Goal: Find specific page/section: Find specific page/section

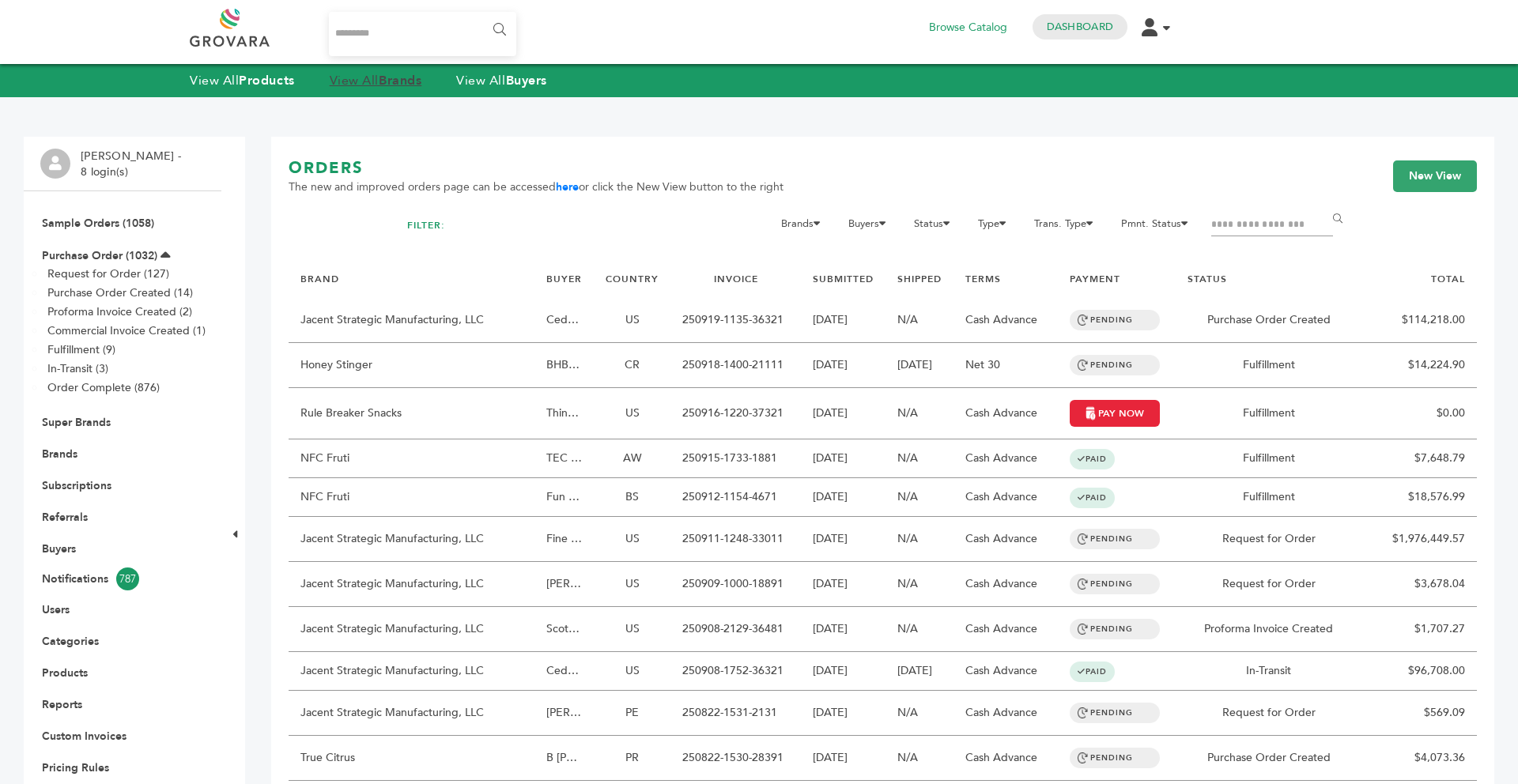
click at [399, 72] on strong "Brands" at bounding box center [400, 80] width 43 height 17
click at [389, 77] on strong "Brands" at bounding box center [400, 80] width 43 height 17
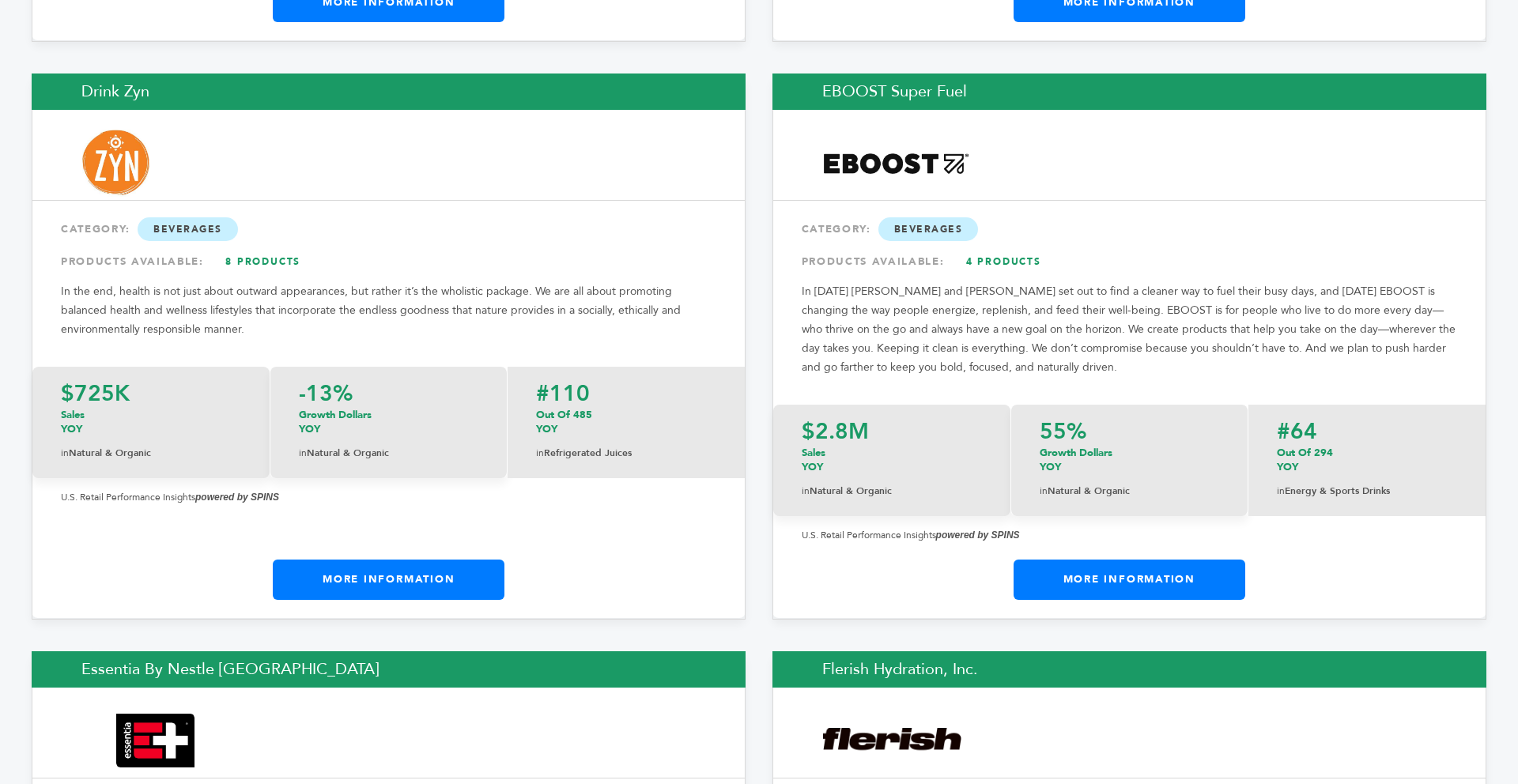
scroll to position [8161, 0]
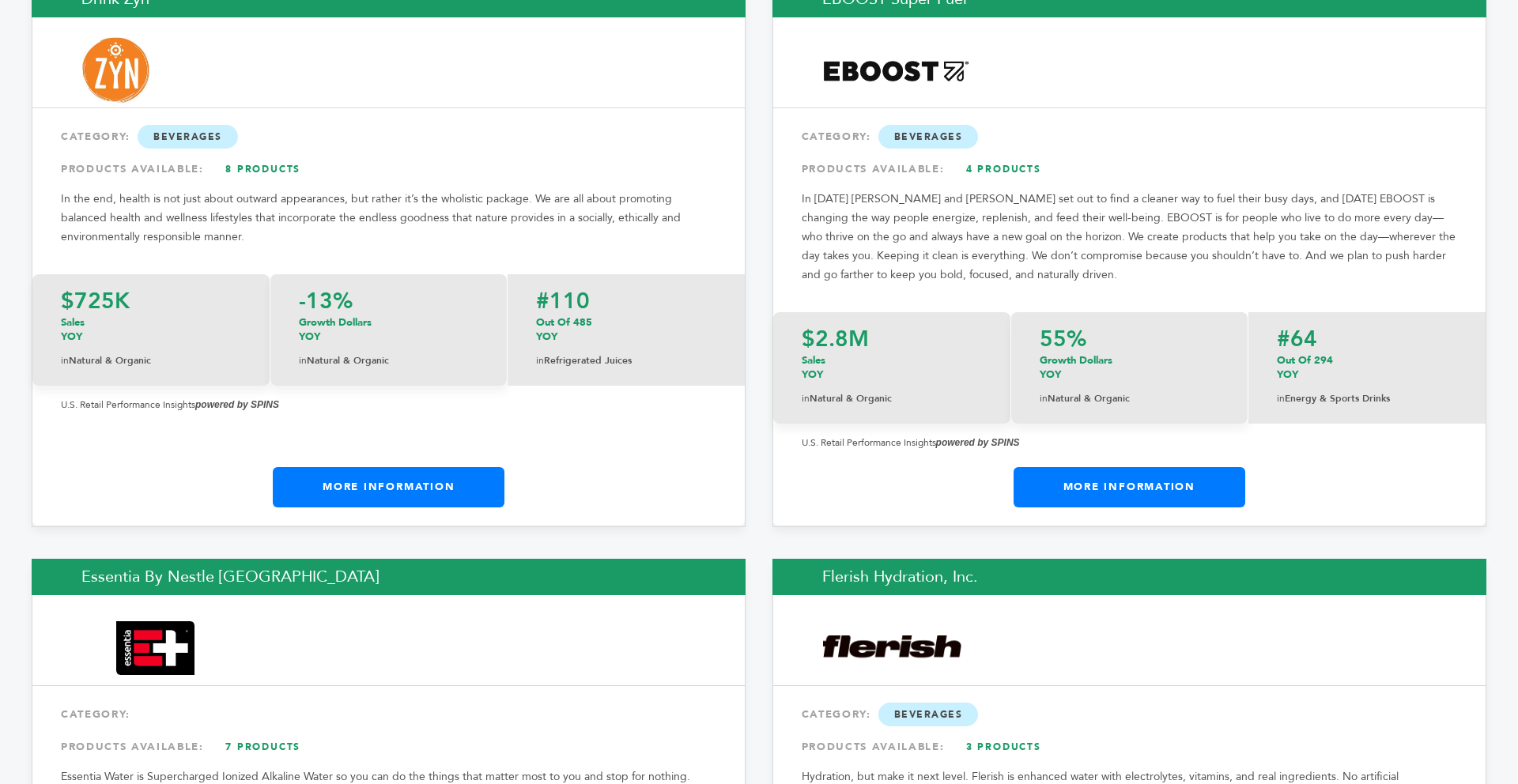
click at [1140, 468] on link "More Information" at bounding box center [1130, 488] width 232 height 40
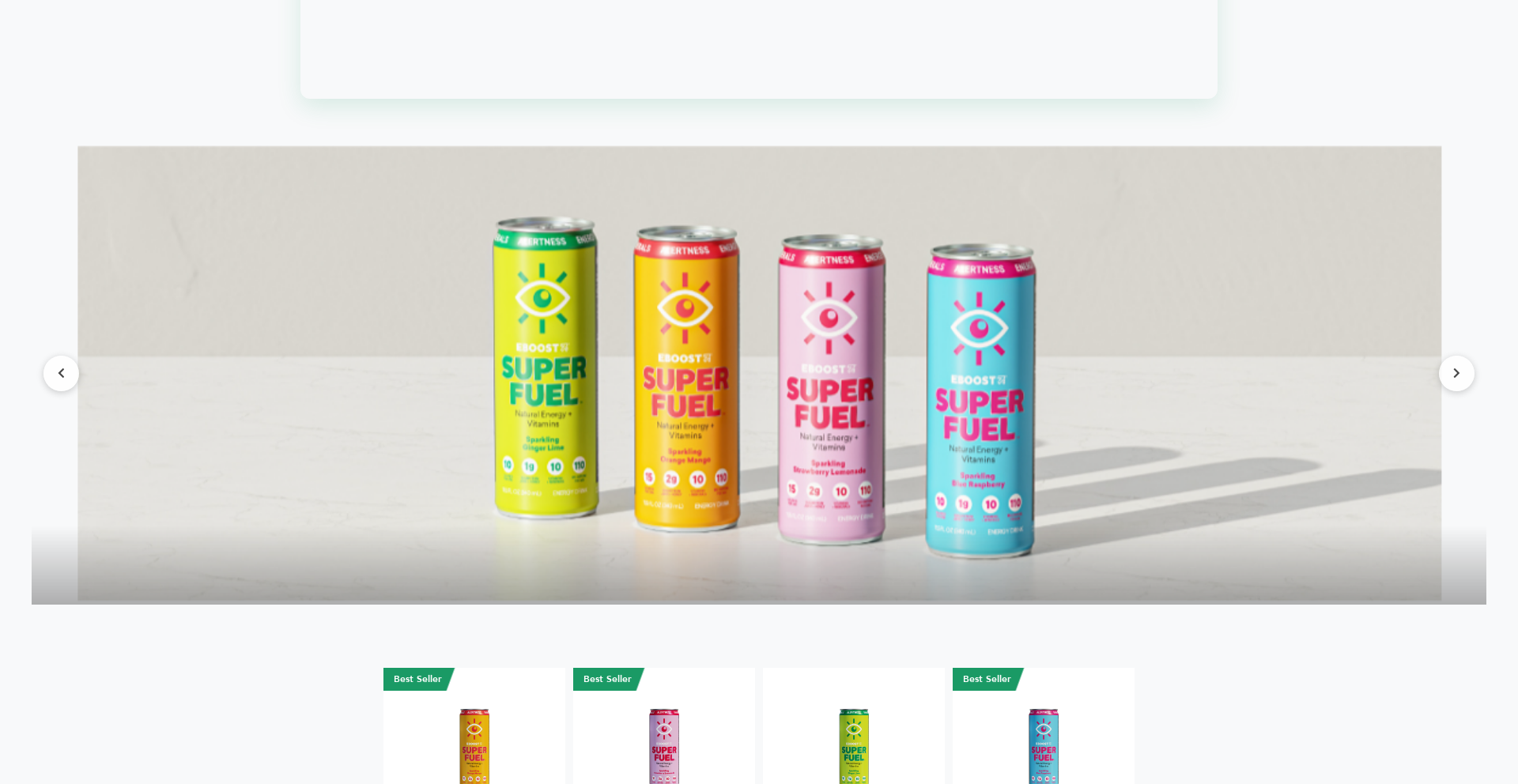
scroll to position [2246, 0]
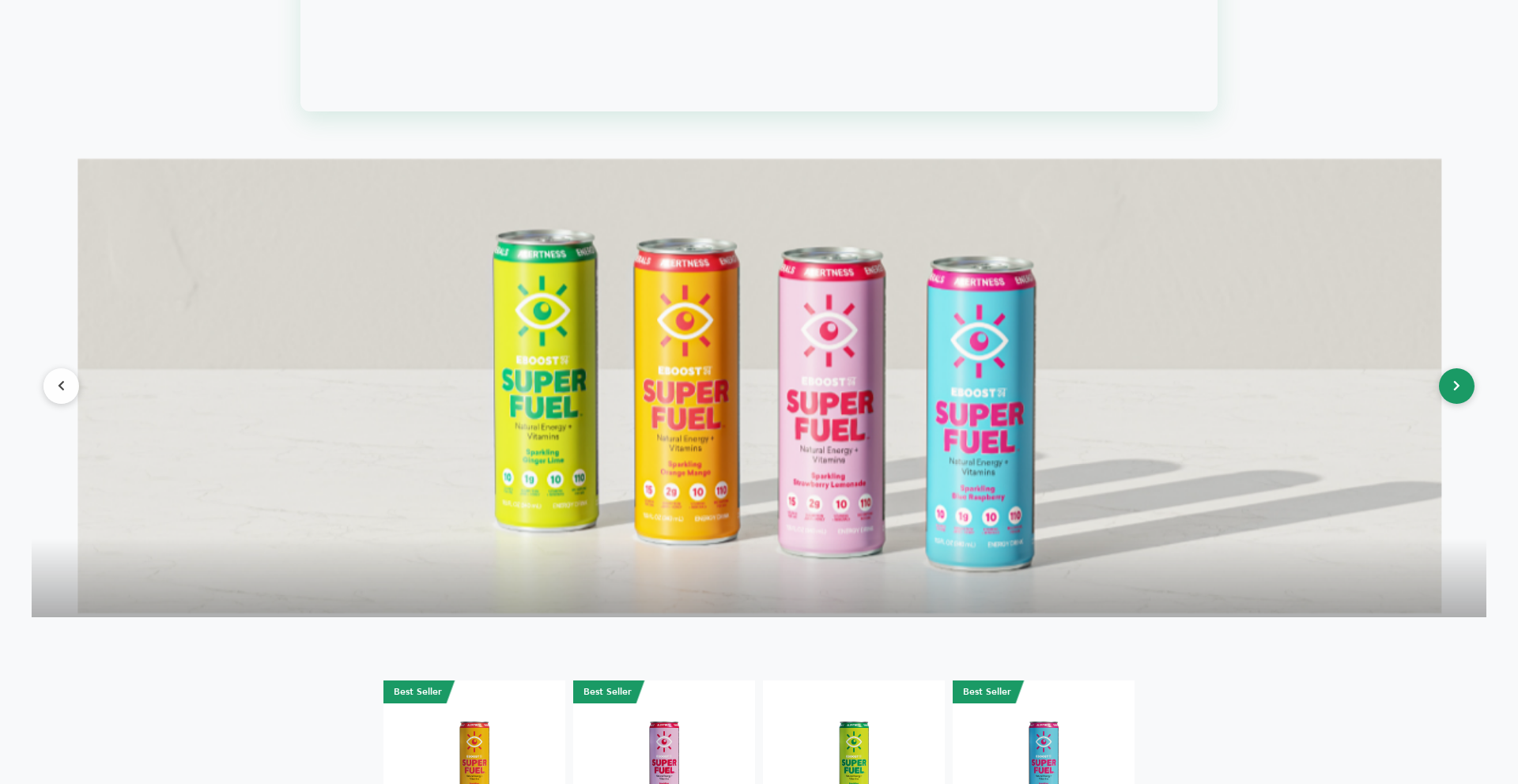
click at [1470, 383] on button at bounding box center [1457, 386] width 36 height 36
click at [1451, 386] on button at bounding box center [1457, 386] width 36 height 36
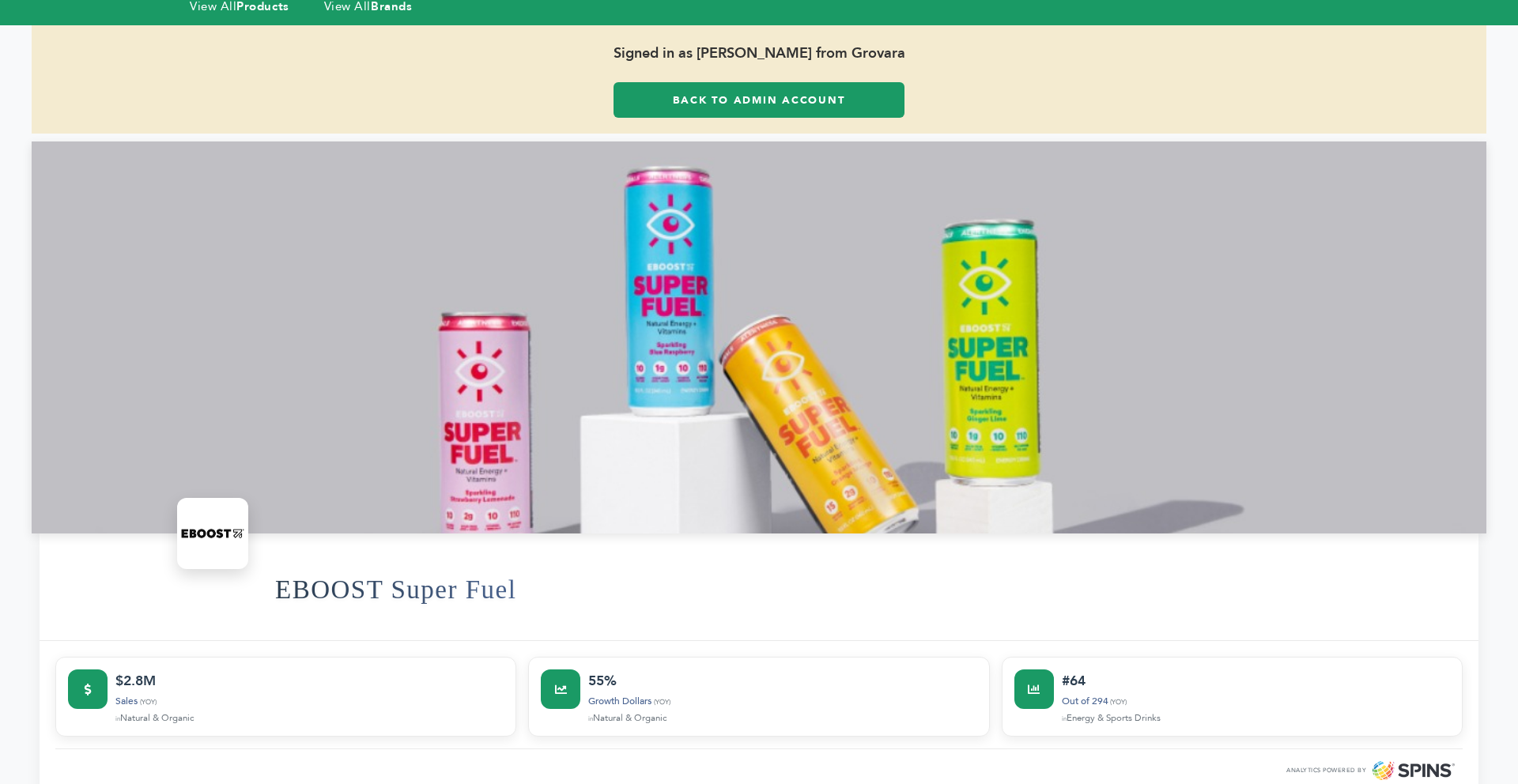
scroll to position [63, 0]
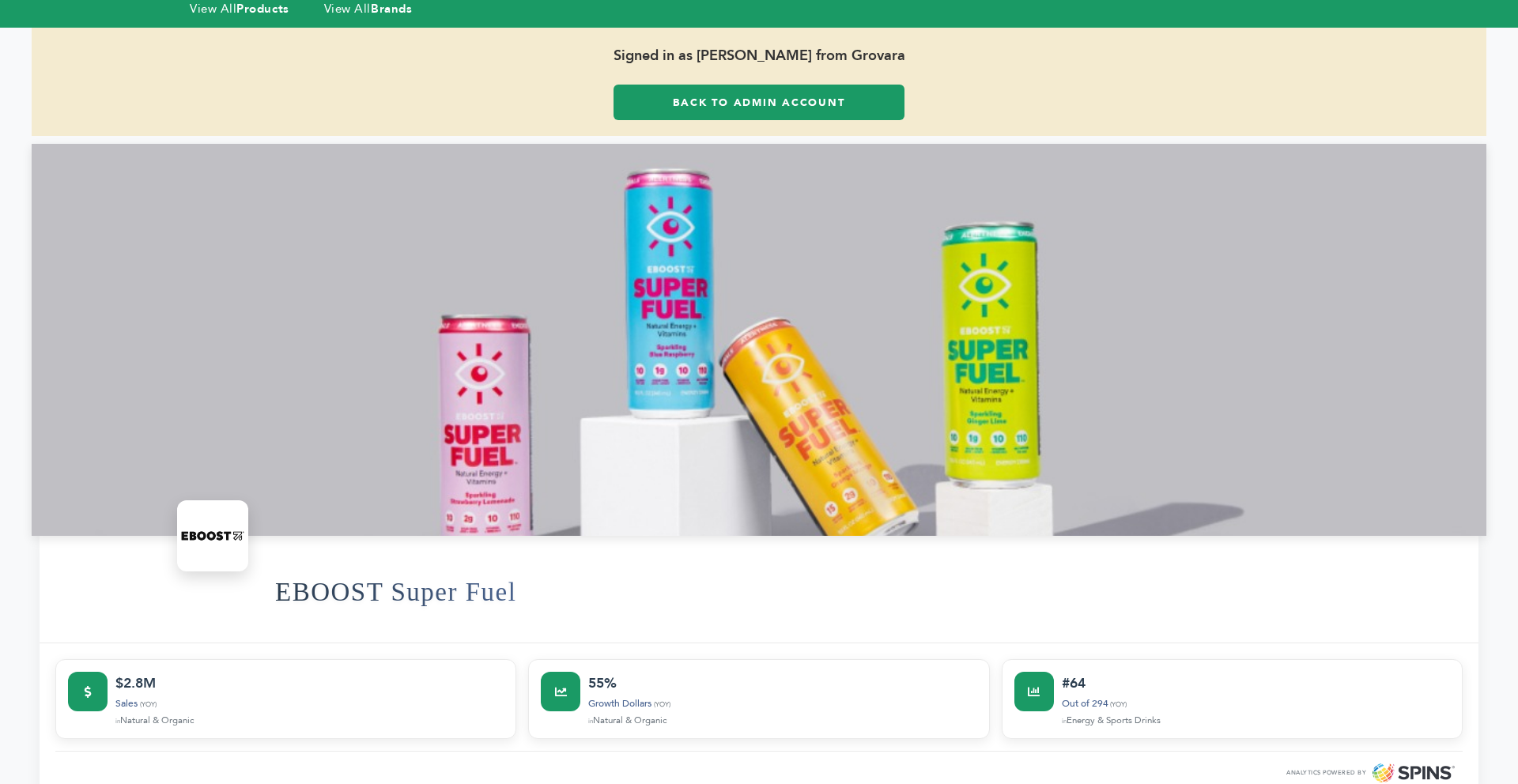
click at [628, 95] on link "Back to Admin Account" at bounding box center [759, 102] width 291 height 36
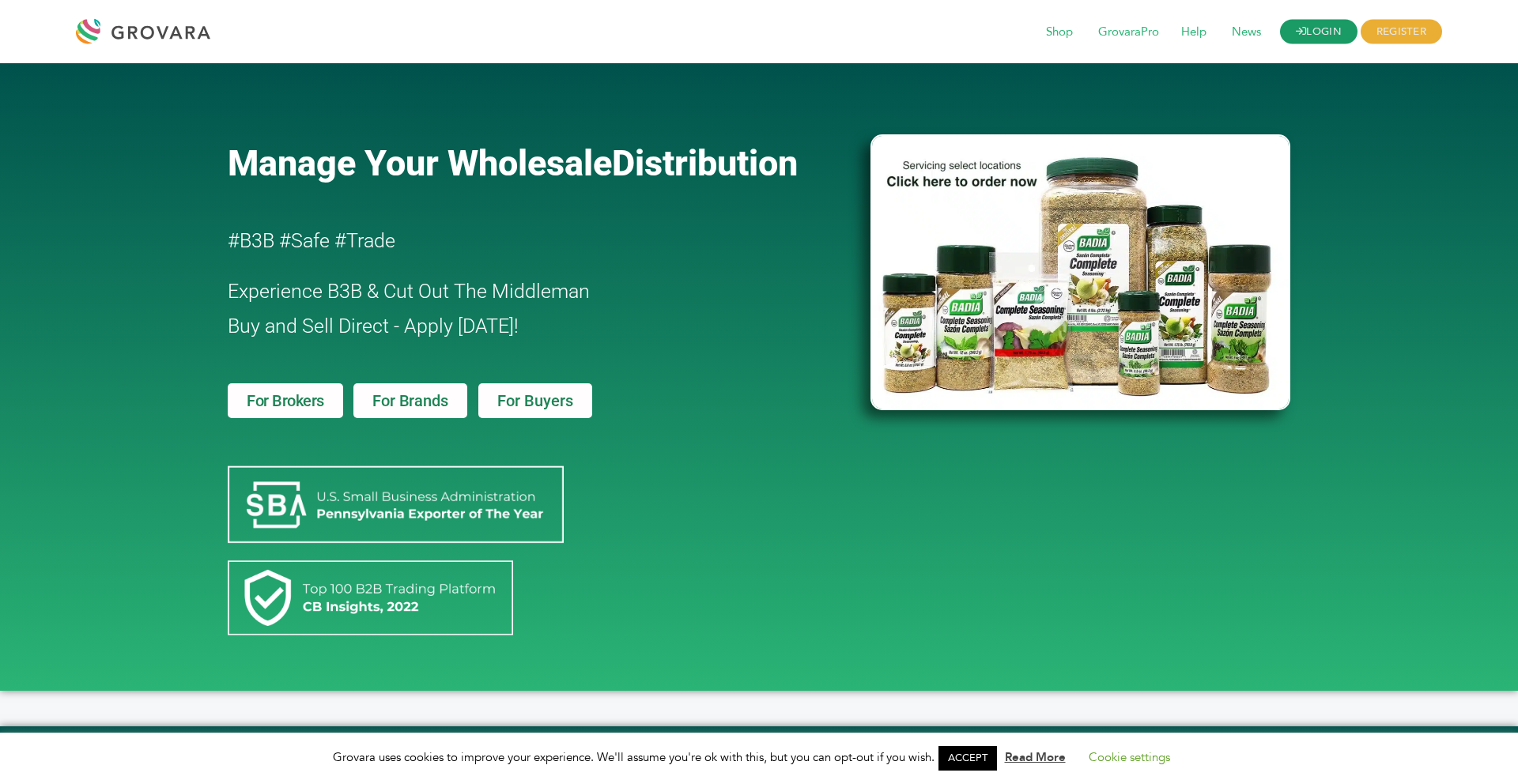
click at [1310, 40] on link "LOGIN" at bounding box center [1319, 32] width 78 height 25
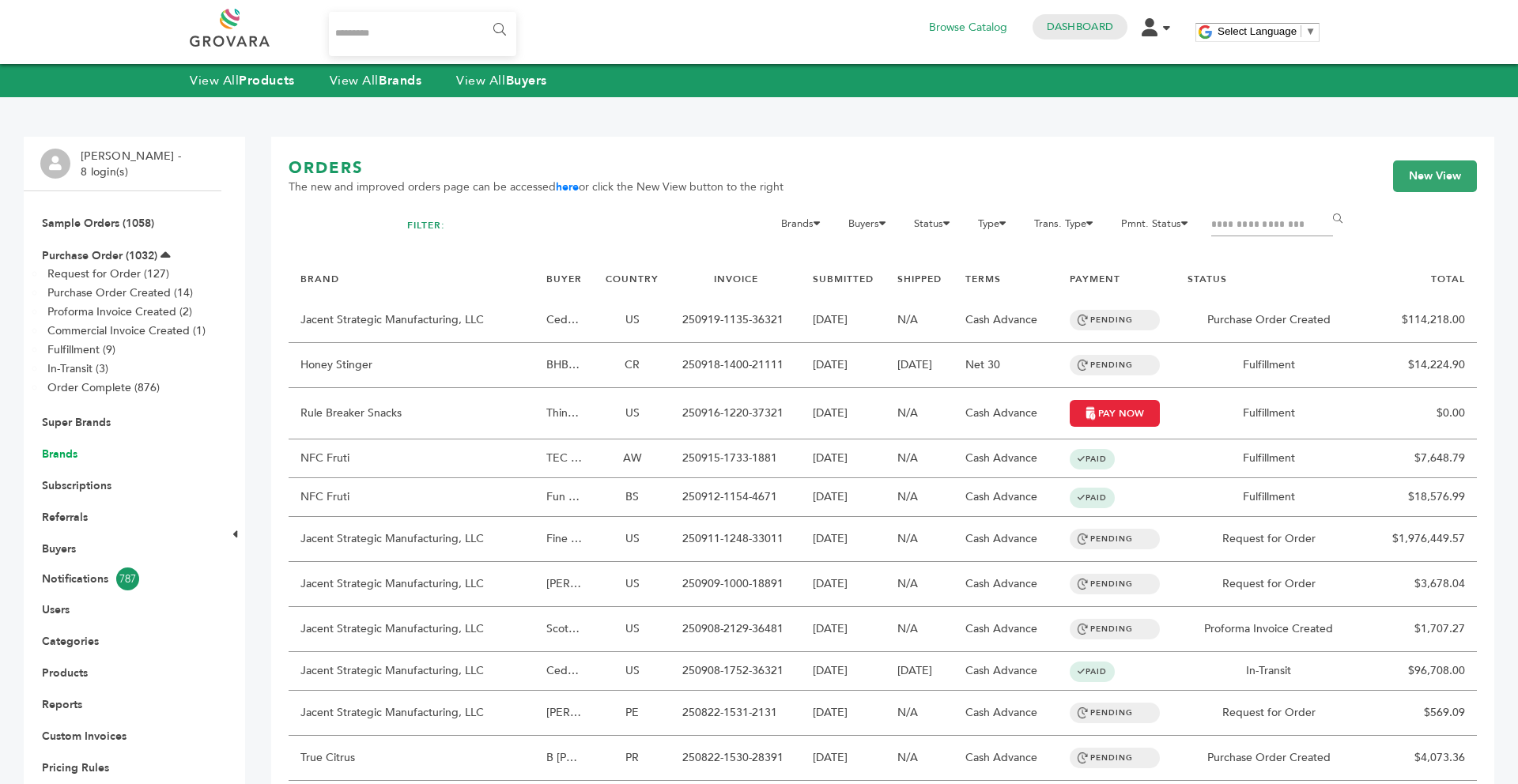
click at [67, 456] on link "Brands" at bounding box center [60, 454] width 36 height 15
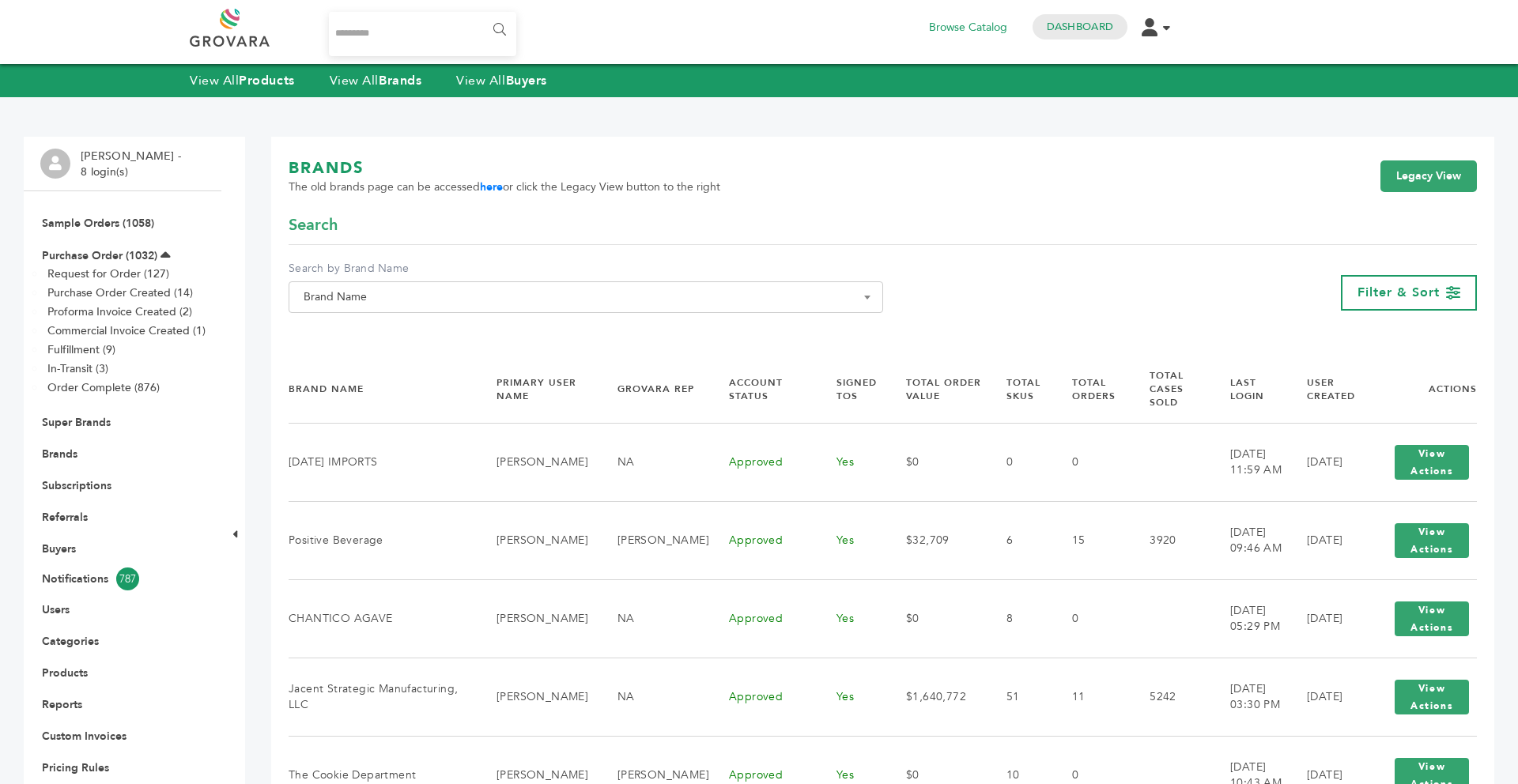
click at [434, 308] on span "Brand Name" at bounding box center [586, 296] width 578 height 22
click at [418, 328] on input "Search" at bounding box center [586, 326] width 587 height 20
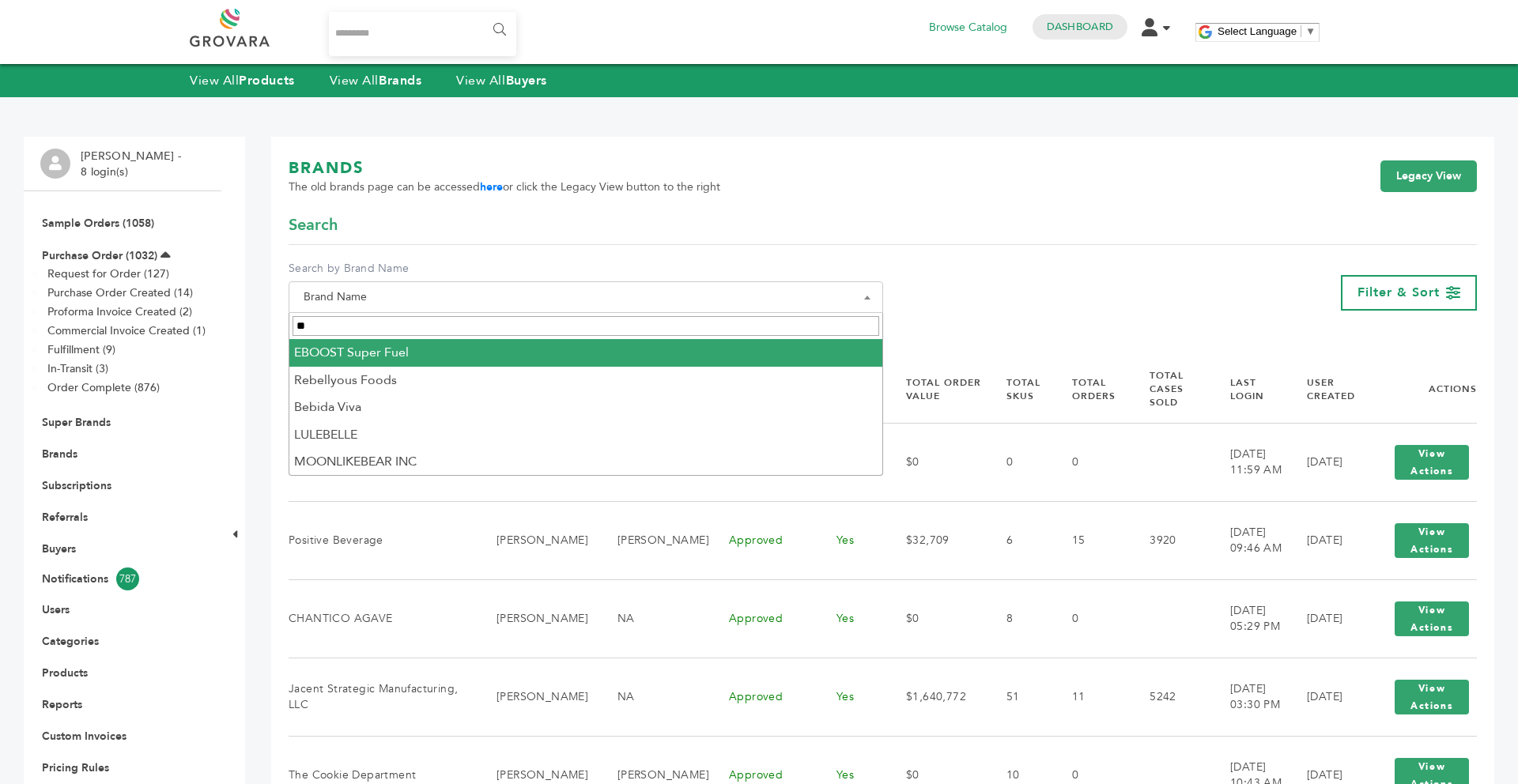
type input "**"
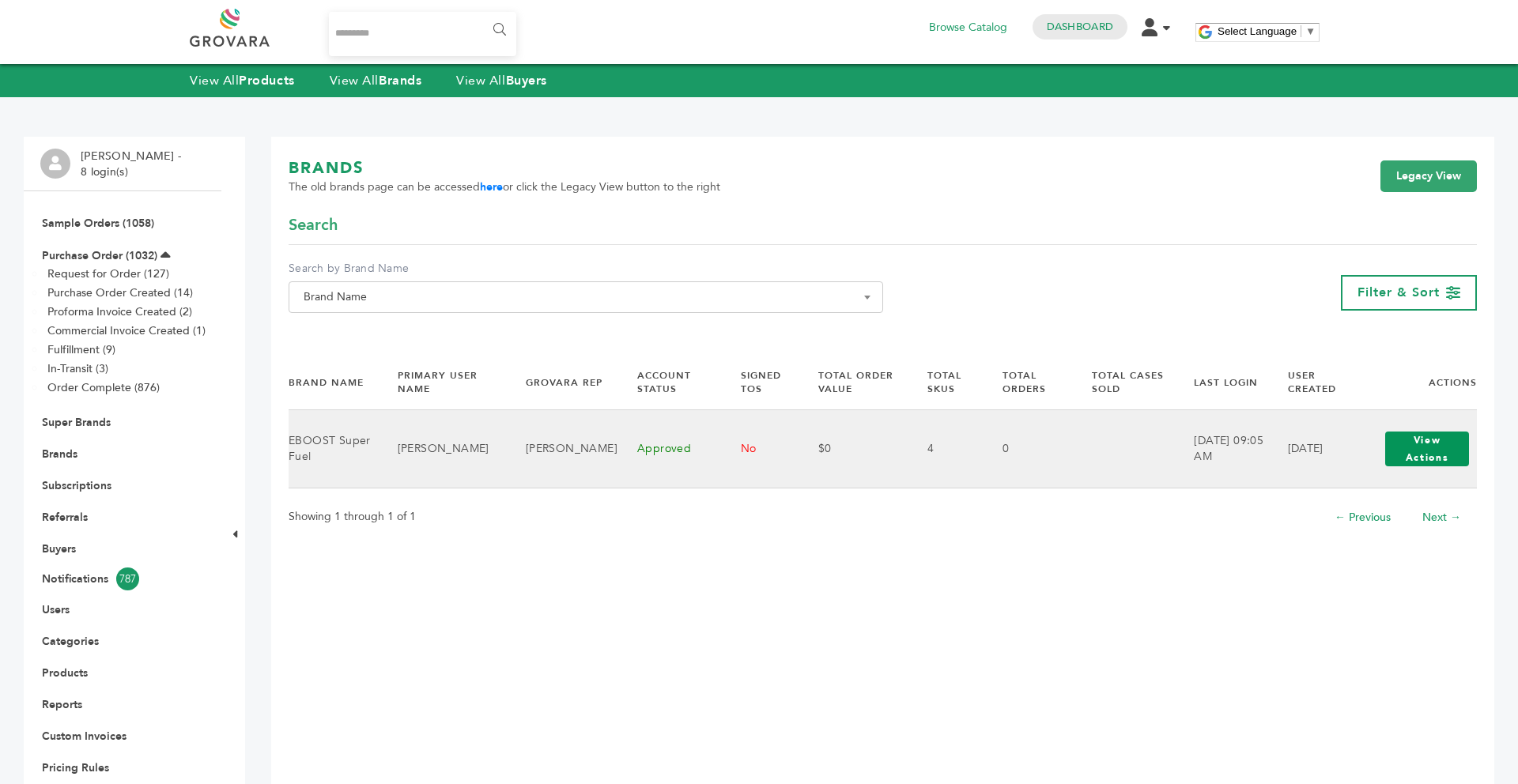
click at [1437, 445] on button "View Actions" at bounding box center [1427, 449] width 84 height 35
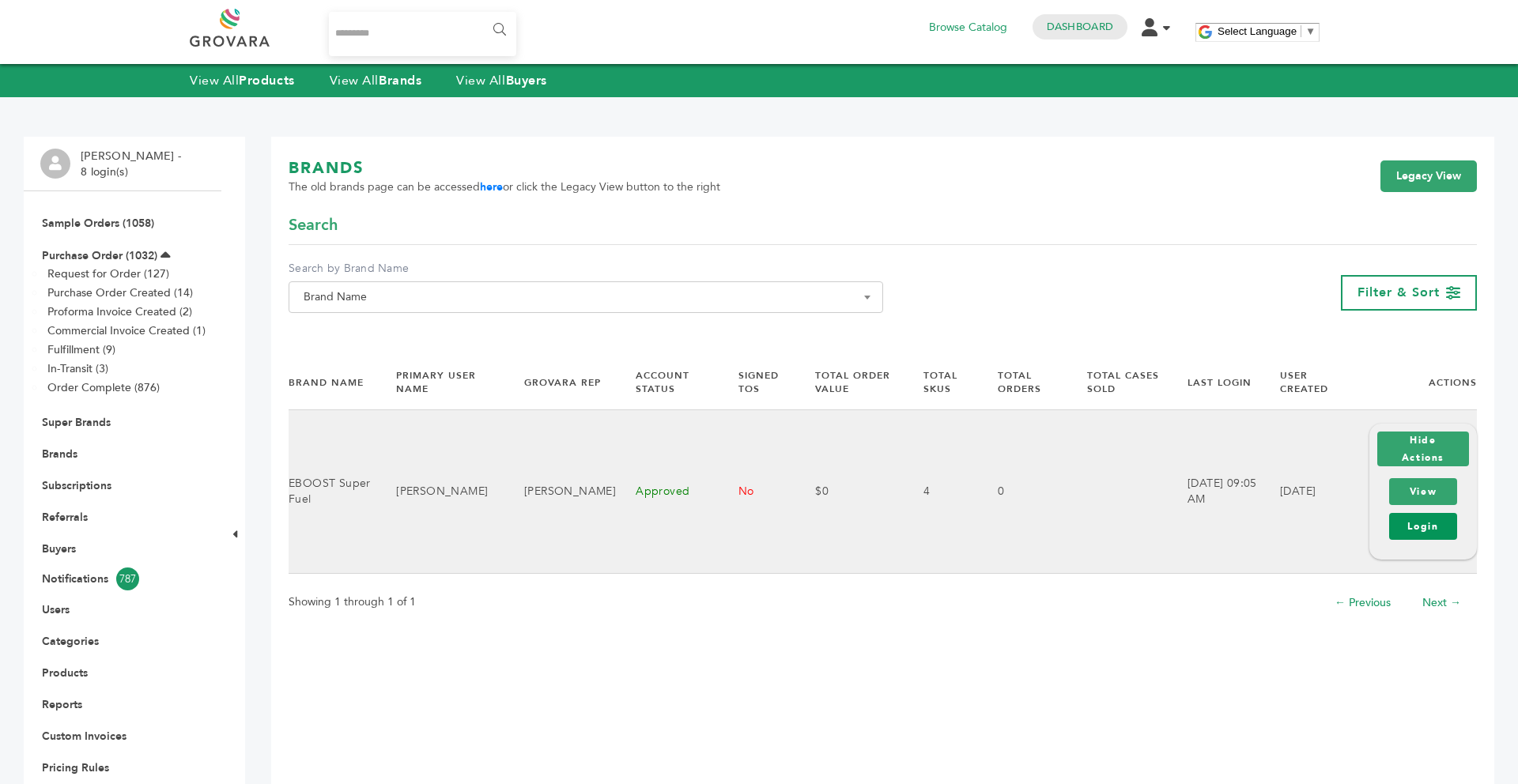
click at [1416, 530] on link "Login" at bounding box center [1423, 526] width 68 height 27
